Goal: Check status: Verify the current state of an ongoing process or item

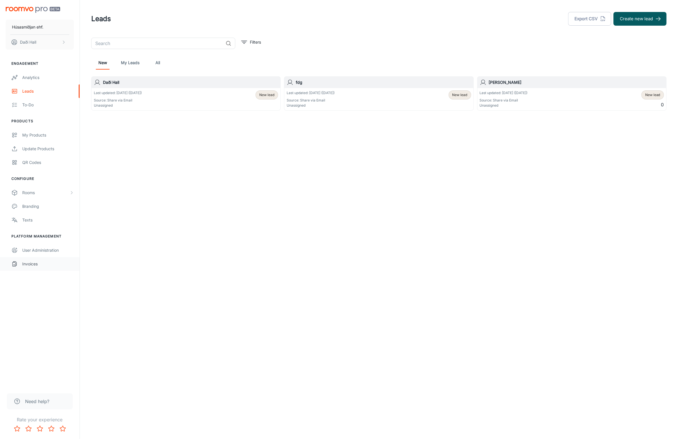
click at [32, 263] on div "Invoices" at bounding box center [48, 264] width 52 height 6
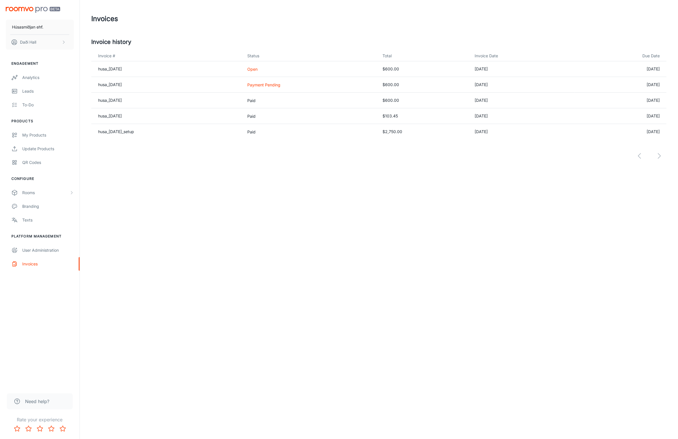
drag, startPoint x: 258, startPoint y: 82, endPoint x: 343, endPoint y: 82, distance: 84.7
click at [324, 84] on tr "husa_2025-06-30 Payment Pending $600.00 2025-06-30 2025-07-30" at bounding box center [378, 85] width 575 height 16
click at [301, 91] on td "Payment Pending" at bounding box center [310, 85] width 135 height 16
click at [243, 86] on td "husa_2025-06-30" at bounding box center [166, 85] width 151 height 16
click at [141, 85] on td "husa_2025-06-30" at bounding box center [166, 85] width 151 height 16
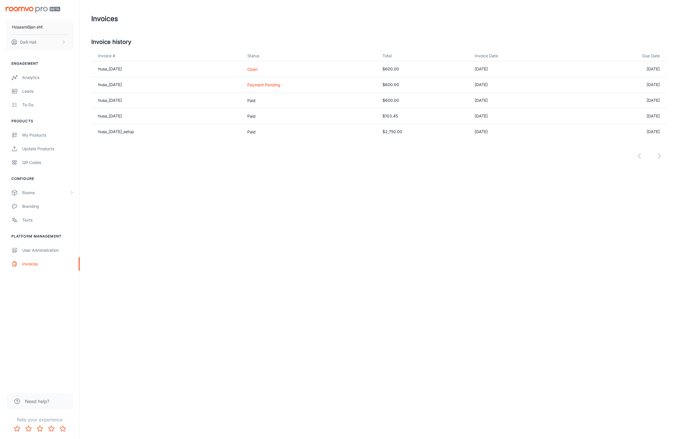
drag, startPoint x: 259, startPoint y: 86, endPoint x: 323, endPoint y: 86, distance: 64.1
click at [323, 86] on tr "husa_2025-06-30 Payment Pending $600.00 2025-06-30 2025-07-30" at bounding box center [378, 85] width 575 height 16
click at [315, 86] on p "Payment Pending" at bounding box center [310, 85] width 126 height 6
click at [173, 37] on header "Invoices" at bounding box center [378, 19] width 589 height 38
